Goal: Obtain resource: Obtain resource

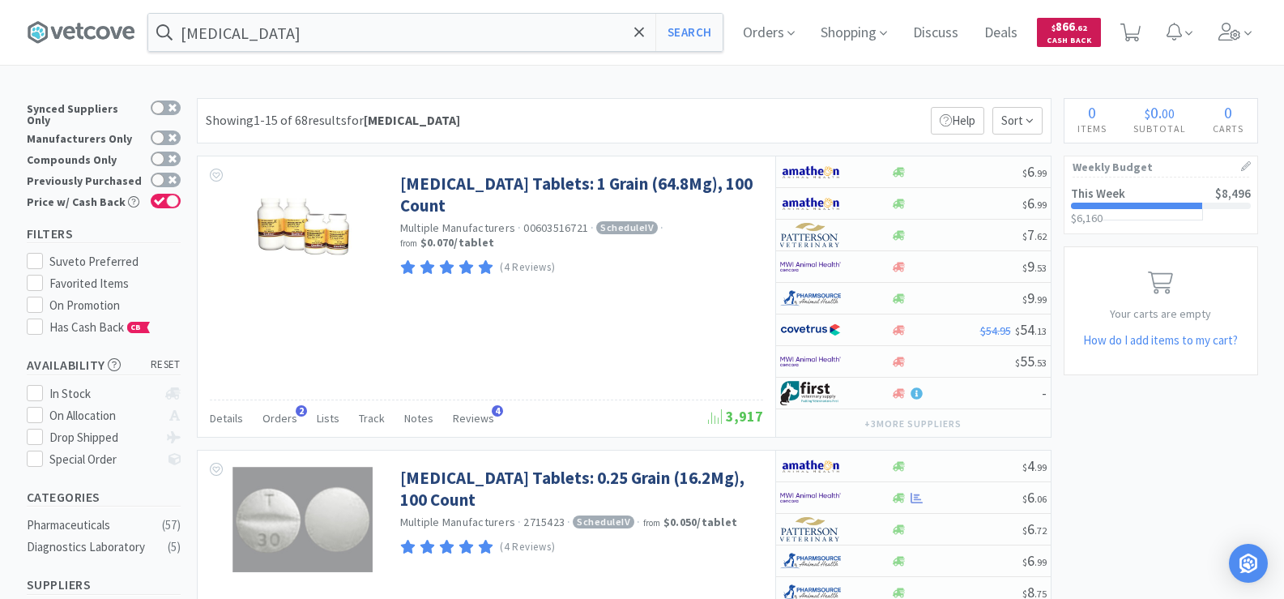
click at [1056, 30] on span "$ 866 . 62 Cash Back" at bounding box center [1069, 32] width 64 height 28
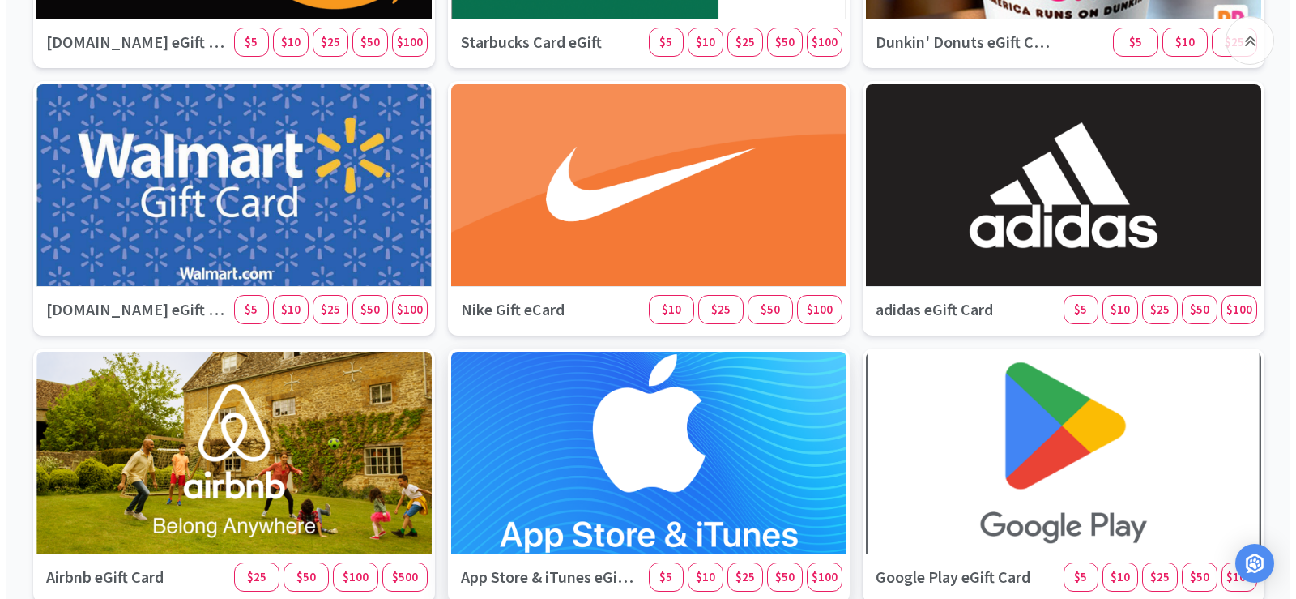
scroll to position [405, 0]
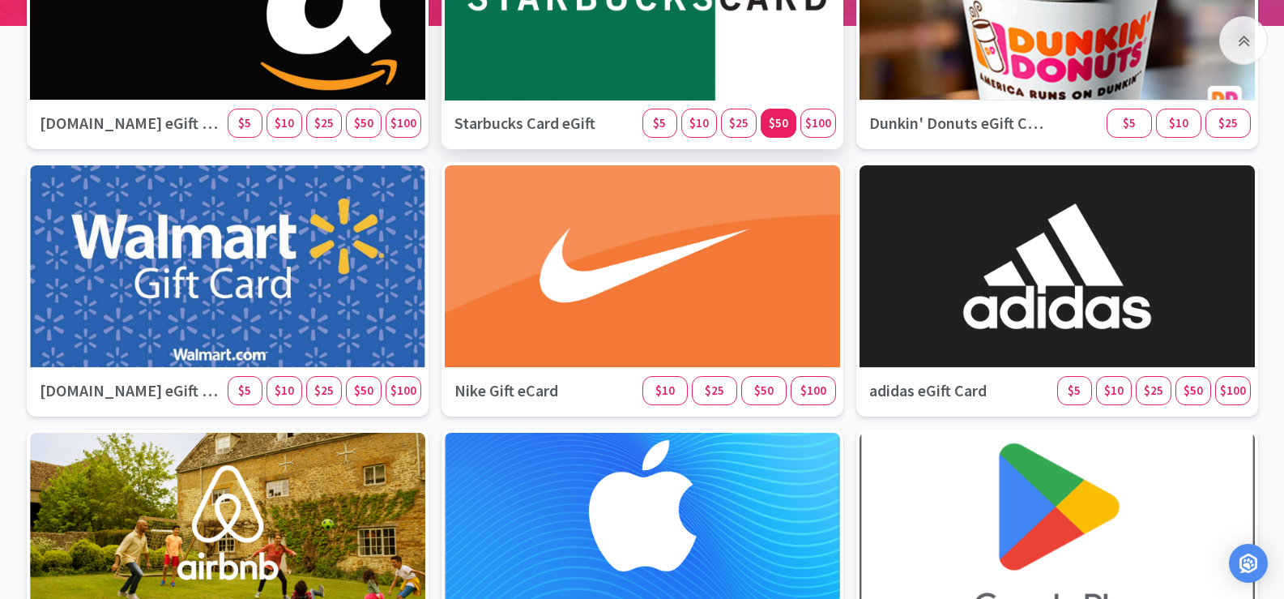
click at [776, 121] on span "$50" at bounding box center [778, 122] width 19 height 15
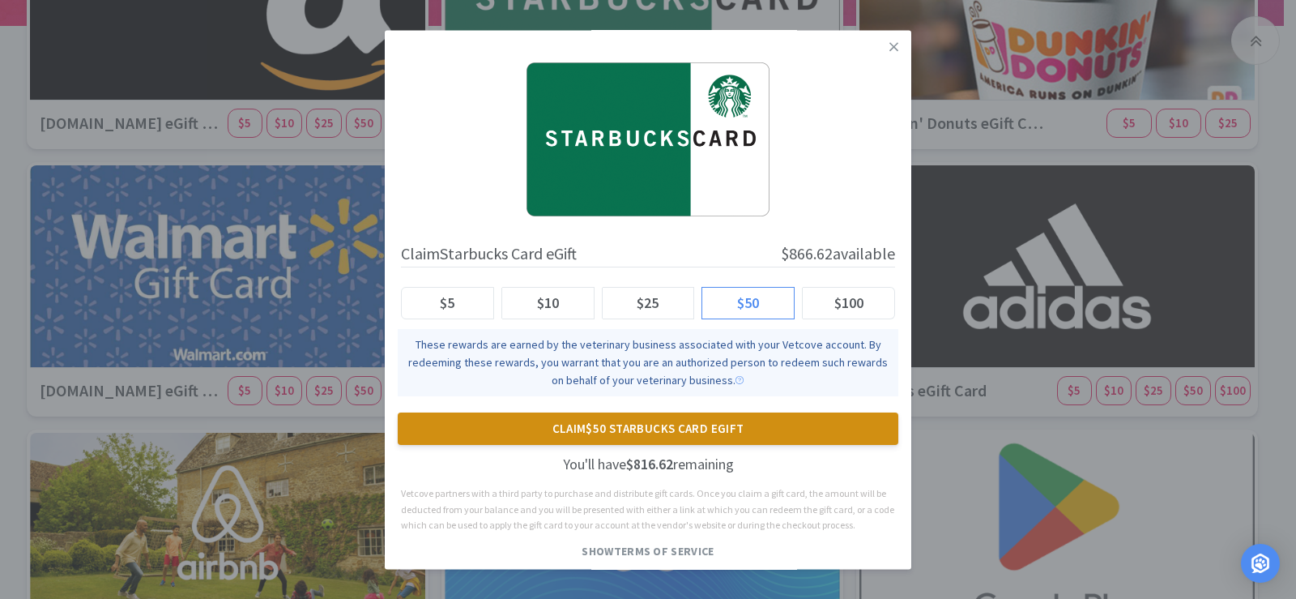
click at [704, 432] on button "Claim $50 Starbucks Card eGift" at bounding box center [648, 428] width 501 height 32
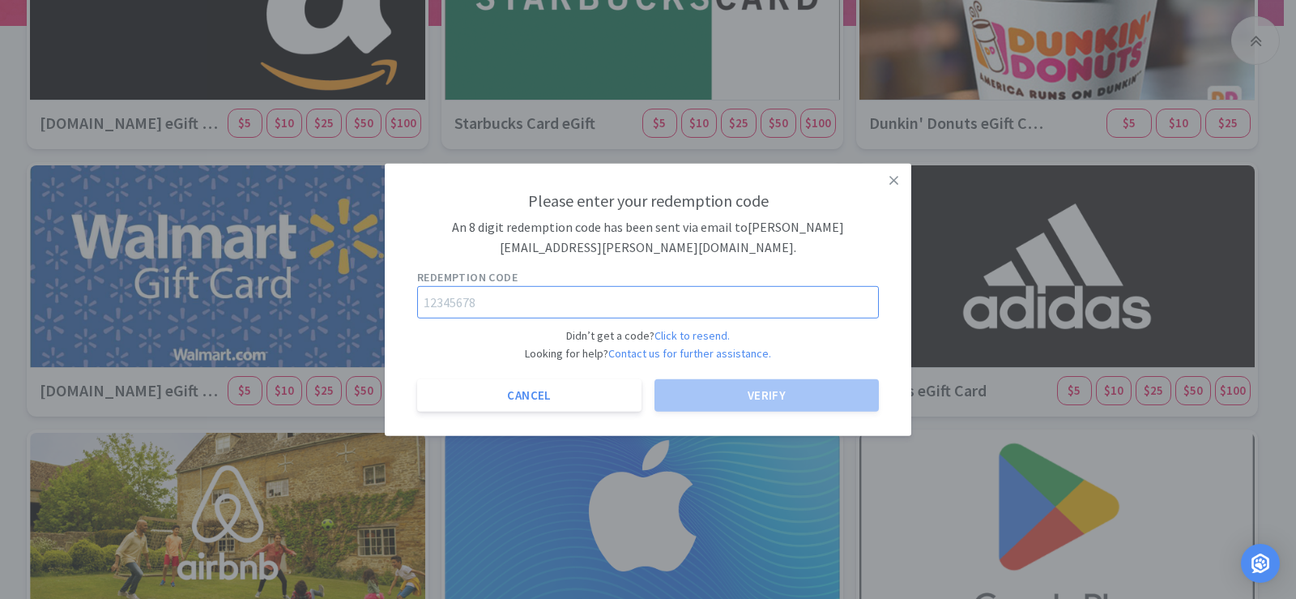
paste input "66185127"
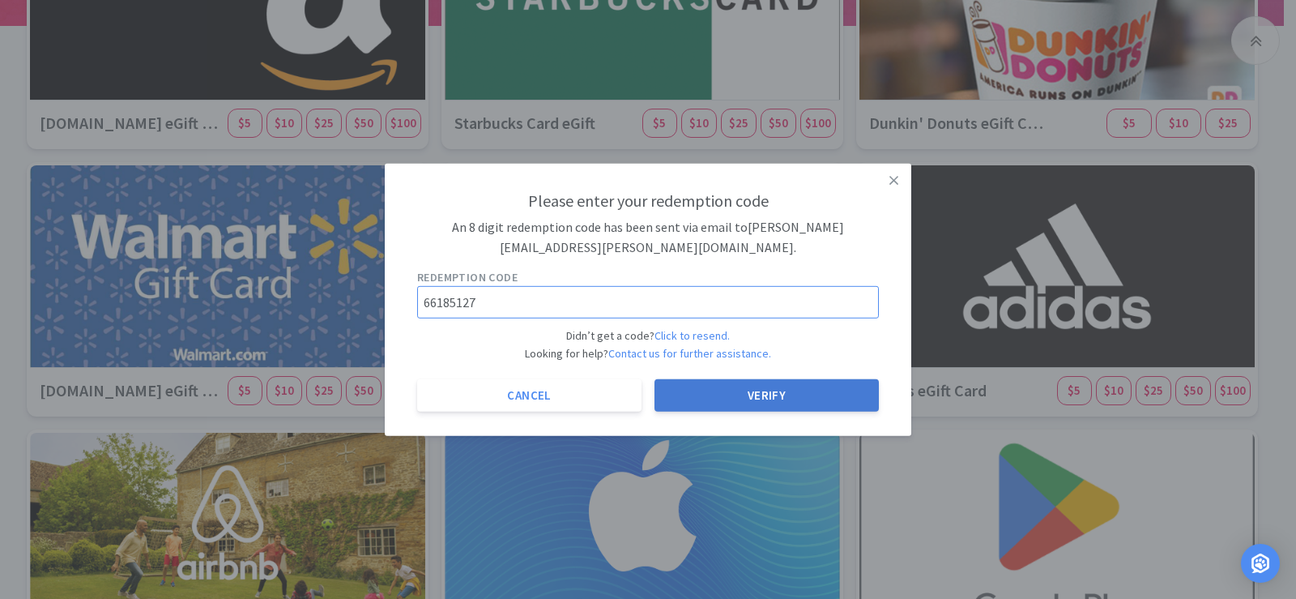
type input "66185127"
click at [762, 391] on button "Verify" at bounding box center [767, 395] width 224 height 32
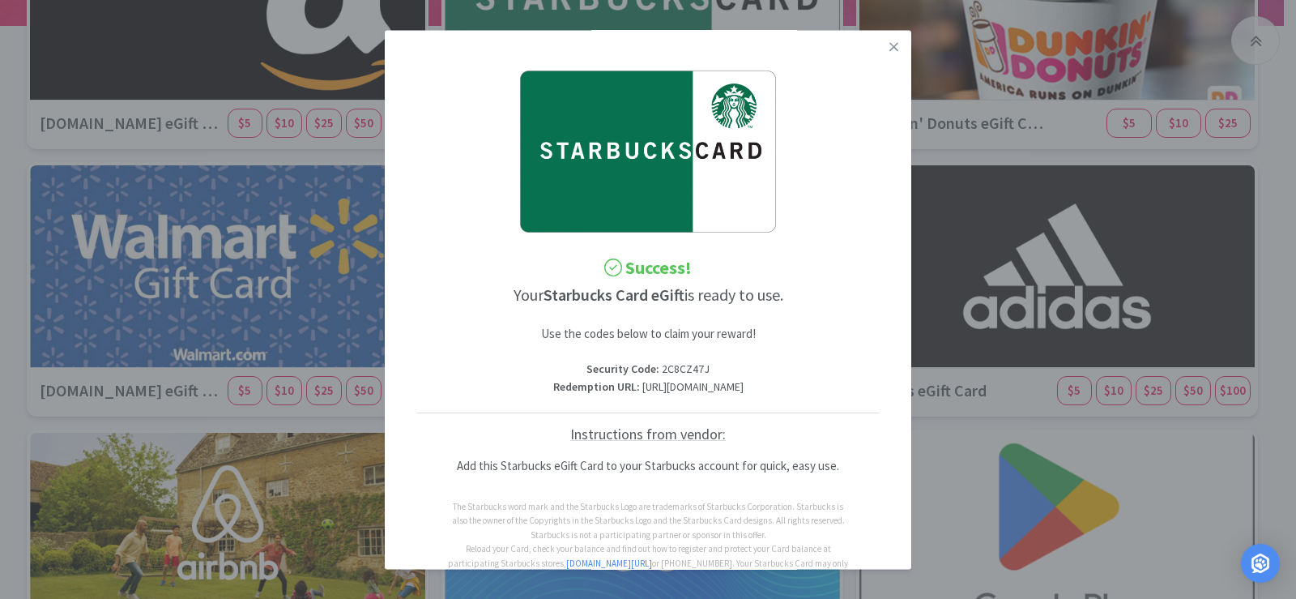
drag, startPoint x: 663, startPoint y: 420, endPoint x: 413, endPoint y: 408, distance: 249.8
click at [413, 408] on div "Success! Your Starbucks Card eGift is ready to use. Use the codes below to clai…" at bounding box center [648, 341] width 494 height 607
copy p "[URL][DOMAIN_NAME]"
drag, startPoint x: 706, startPoint y: 366, endPoint x: 655, endPoint y: 369, distance: 50.3
click at [655, 369] on p "Security Code : 2C8CZ47J" at bounding box center [648, 370] width 462 height 18
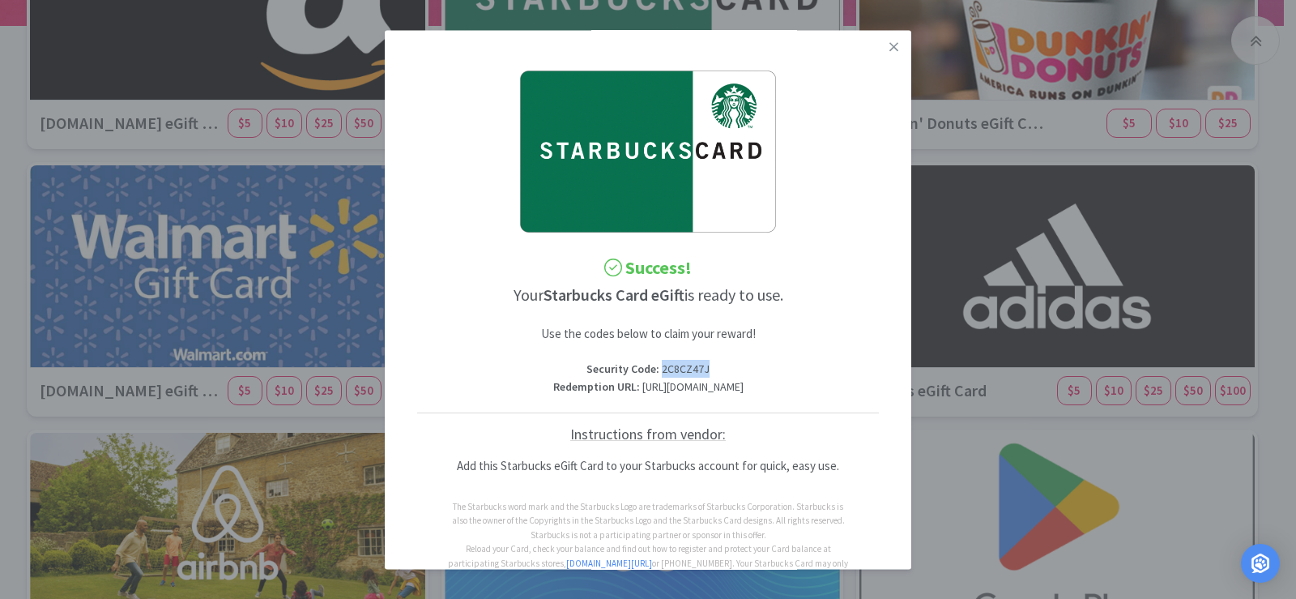
copy p "2C8CZ47J"
drag, startPoint x: 884, startPoint y: 47, endPoint x: 655, endPoint y: 98, distance: 234.9
click at [890, 47] on icon at bounding box center [894, 47] width 9 height 15
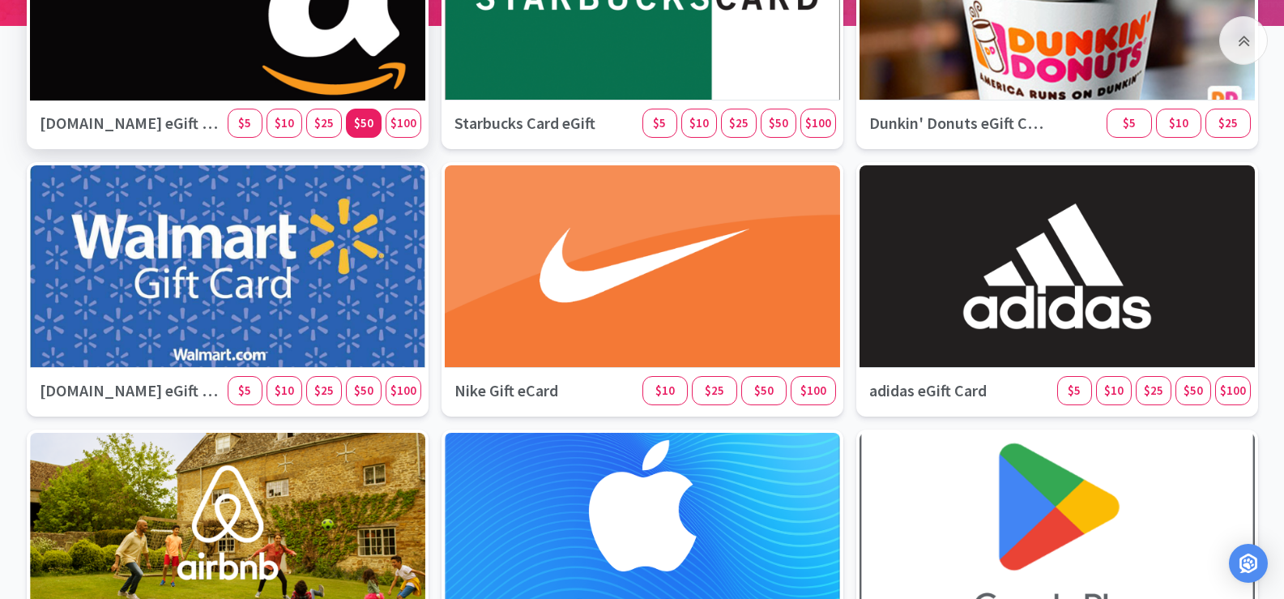
click at [369, 126] on span "$50" at bounding box center [363, 122] width 19 height 15
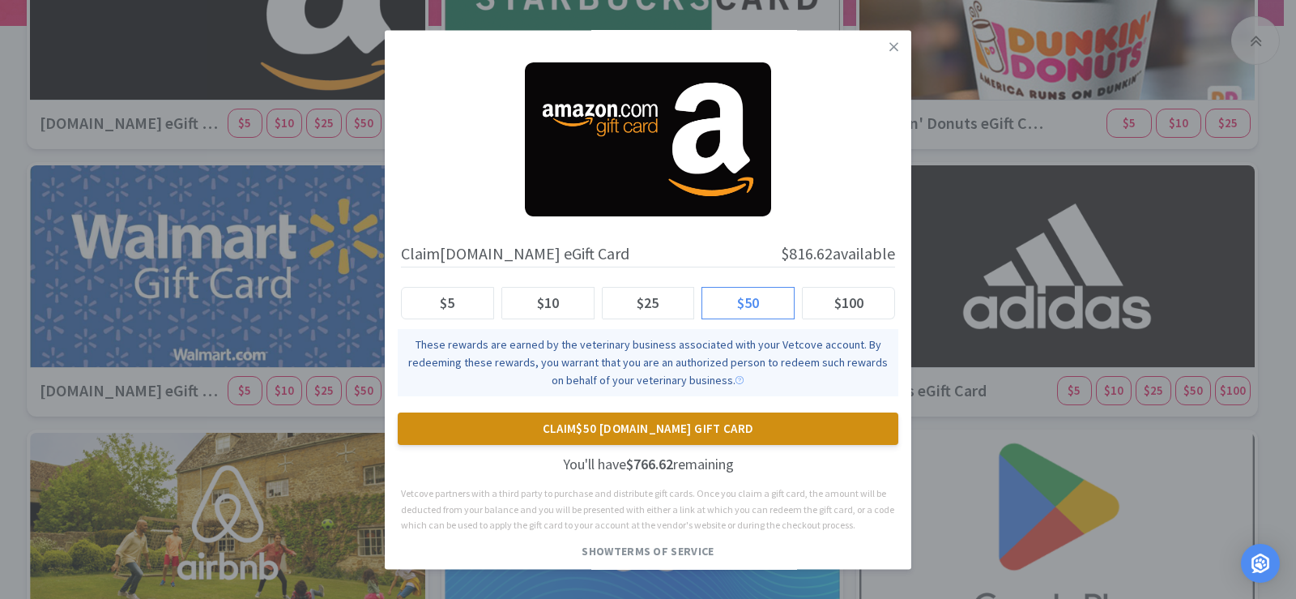
click at [630, 423] on button "Claim $50 [DOMAIN_NAME] Gift Card" at bounding box center [648, 428] width 501 height 32
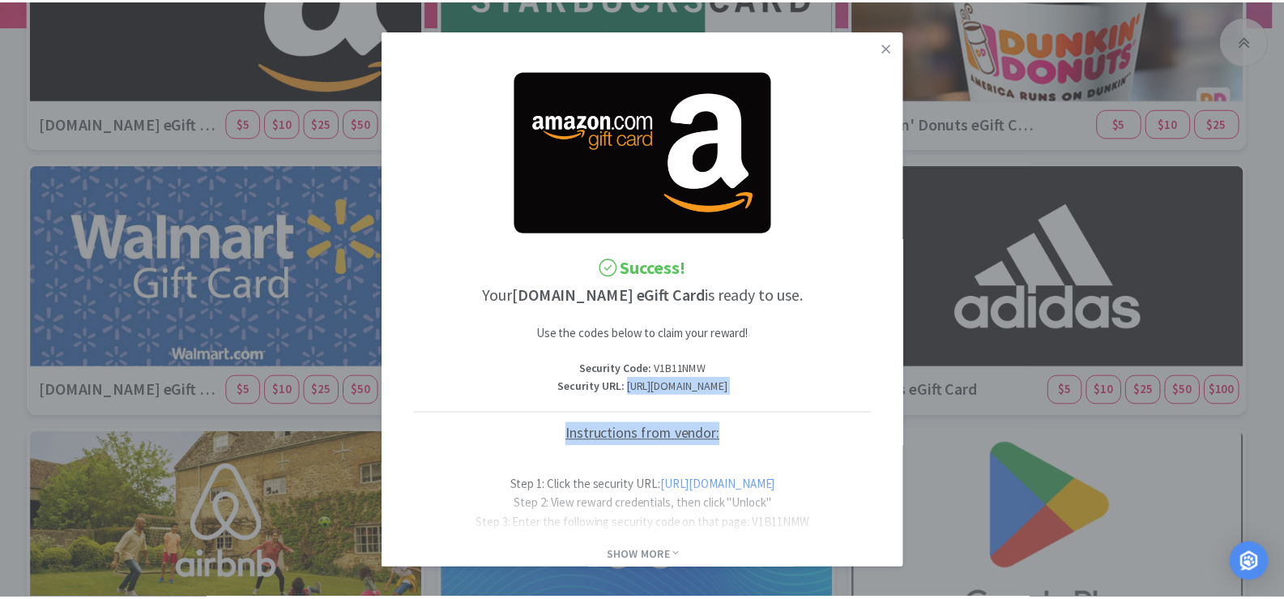
scroll to position [0, 68]
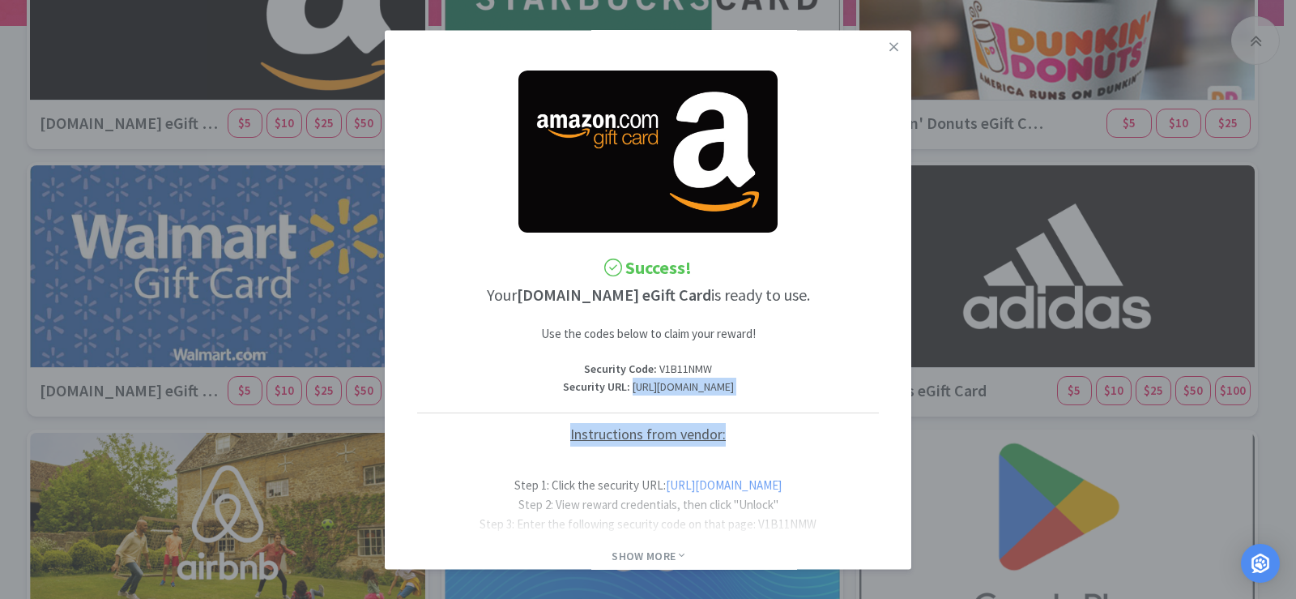
drag, startPoint x: 415, startPoint y: 408, endPoint x: 899, endPoint y: 409, distance: 484.4
click at [899, 409] on div "Success! Your [DOMAIN_NAME] eGift Card is ready to use. Use the codes below to …" at bounding box center [648, 299] width 527 height 539
copy p "[URL][DOMAIN_NAME]"
drag, startPoint x: 638, startPoint y: 373, endPoint x: 585, endPoint y: 365, distance: 54.1
click at [585, 365] on p "Security Code : V1B11NMW" at bounding box center [648, 370] width 462 height 18
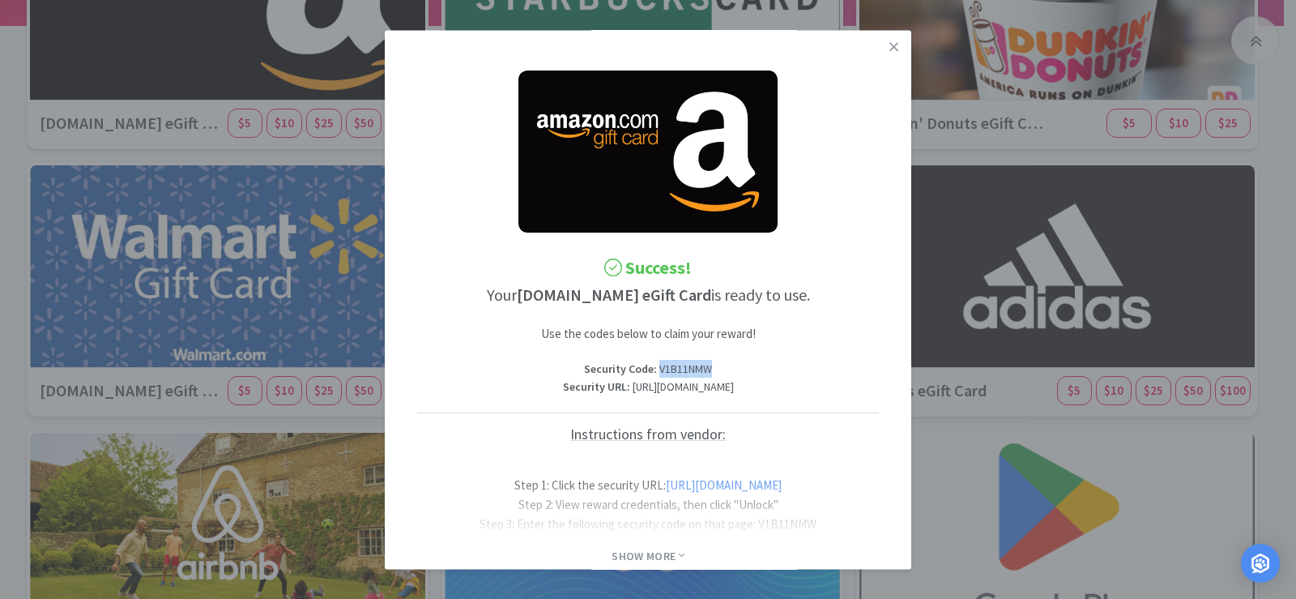
copy p "V1B11NMW"
click at [890, 49] on icon at bounding box center [894, 47] width 9 height 15
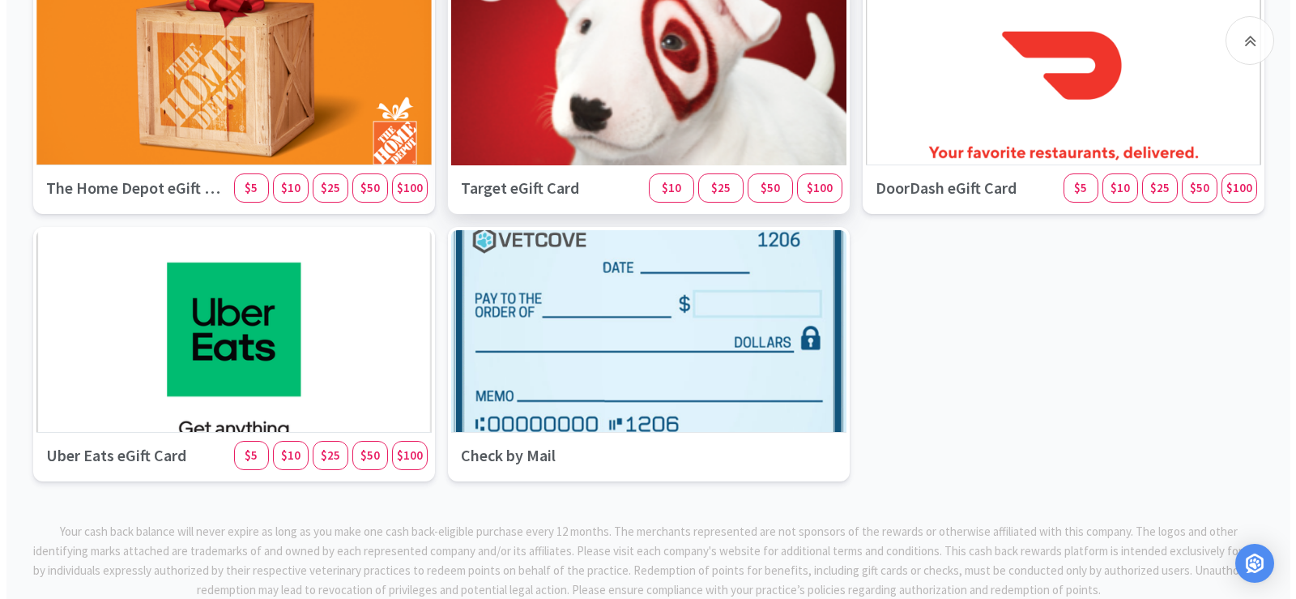
scroll to position [2002, 0]
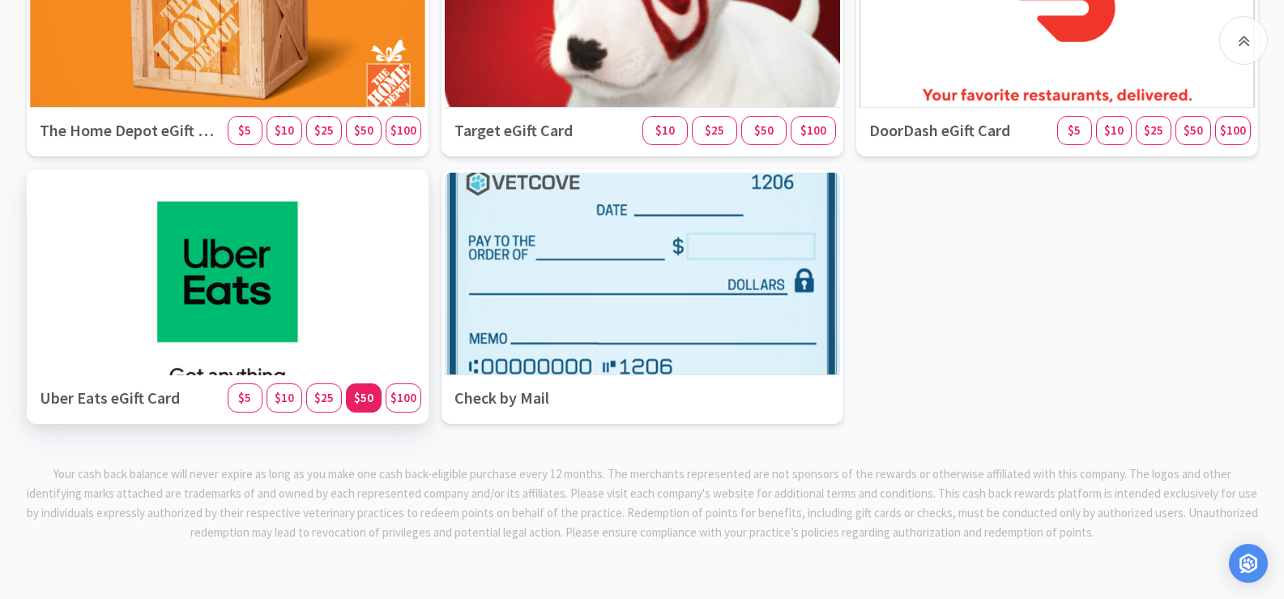
click at [361, 392] on span "$50" at bounding box center [363, 397] width 19 height 15
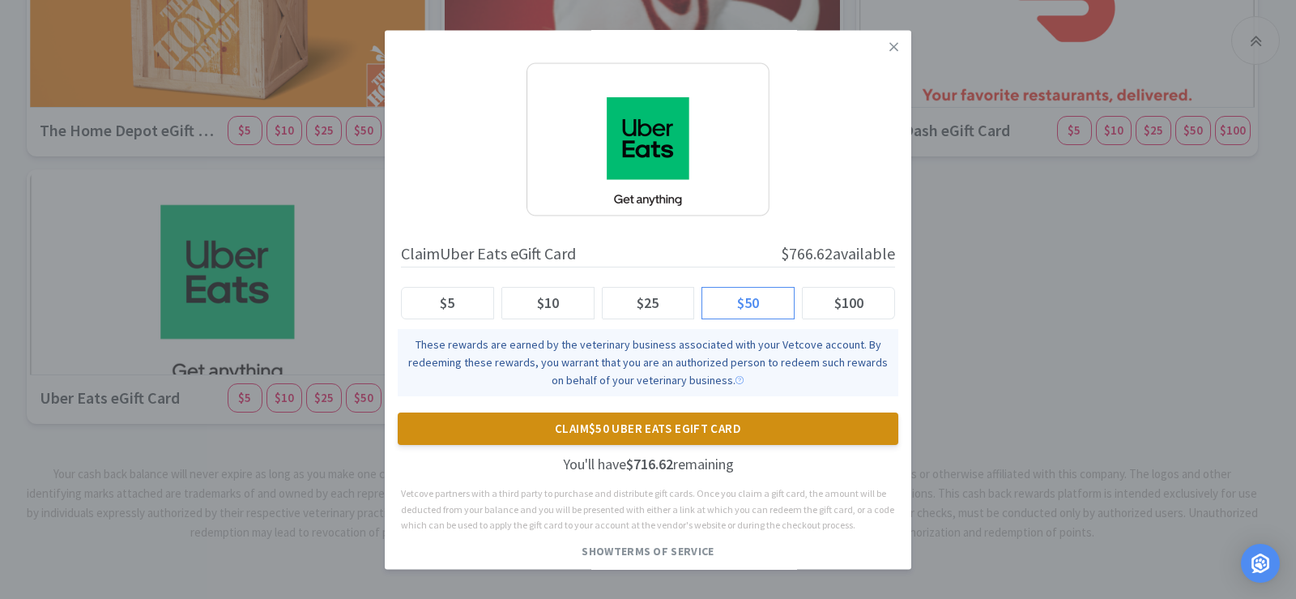
drag, startPoint x: 642, startPoint y: 426, endPoint x: 626, endPoint y: 418, distance: 18.1
click at [641, 426] on button "Claim $50 Uber Eats eGift Card" at bounding box center [648, 428] width 501 height 32
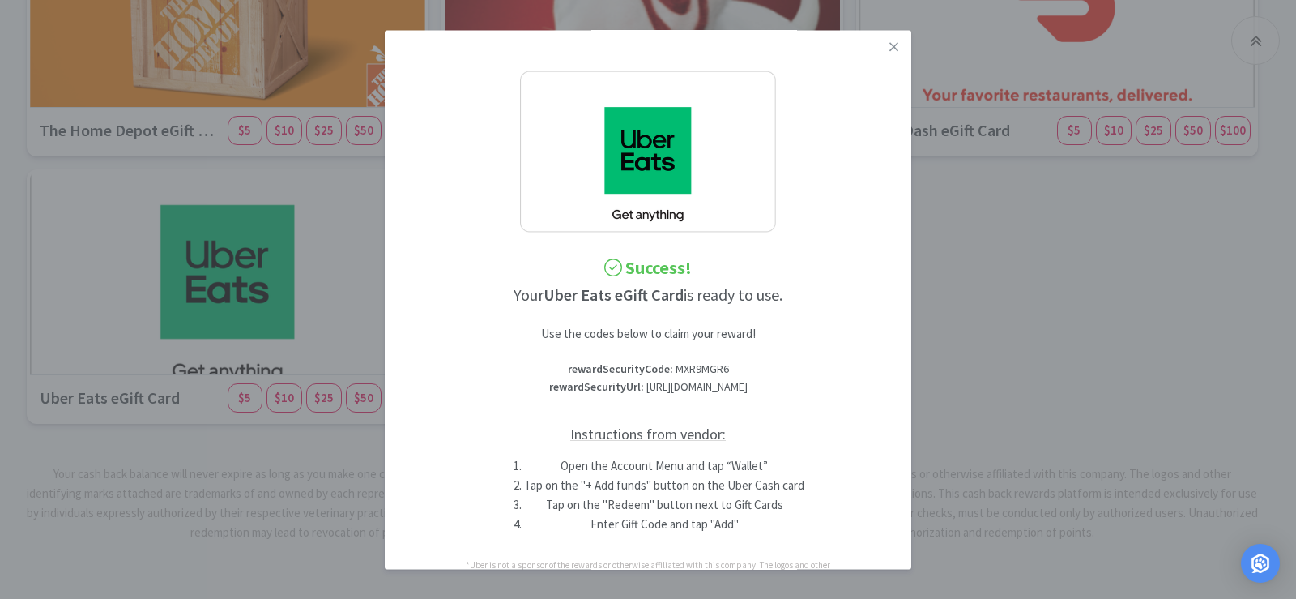
drag, startPoint x: 750, startPoint y: 410, endPoint x: 520, endPoint y: 390, distance: 230.9
click at [520, 390] on p "rewardSecurityUrl : [URL][DOMAIN_NAME]" at bounding box center [648, 387] width 462 height 18
copy p "[URL][DOMAIN_NAME]"
drag, startPoint x: 720, startPoint y: 365, endPoint x: 670, endPoint y: 365, distance: 50.2
click at [670, 365] on p "rewardSecurityCode : MXR9MGR6" at bounding box center [648, 370] width 462 height 18
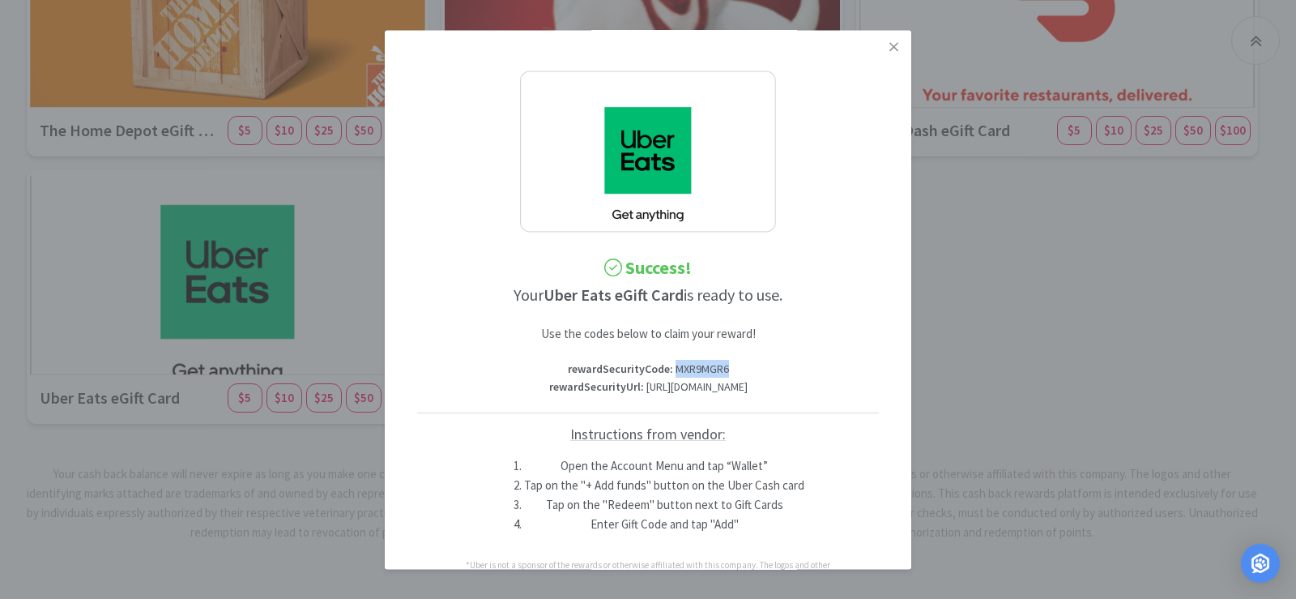
copy p "MXR9MGR6"
